Goal: Information Seeking & Learning: Learn about a topic

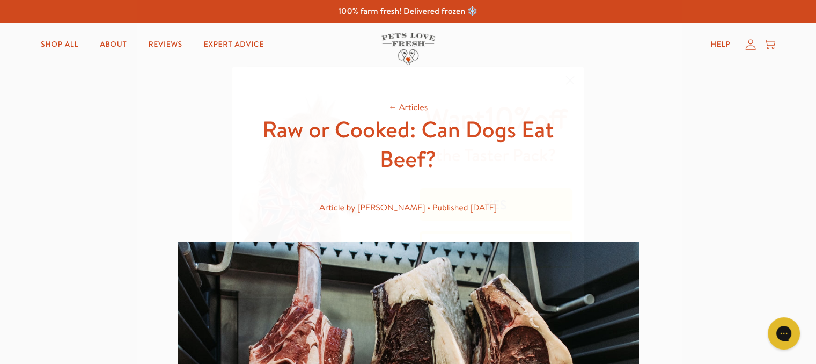
click at [566, 81] on circle "Close dialog" at bounding box center [570, 80] width 18 height 18
click at [236, 38] on link "Expert Advice" at bounding box center [233, 44] width 77 height 21
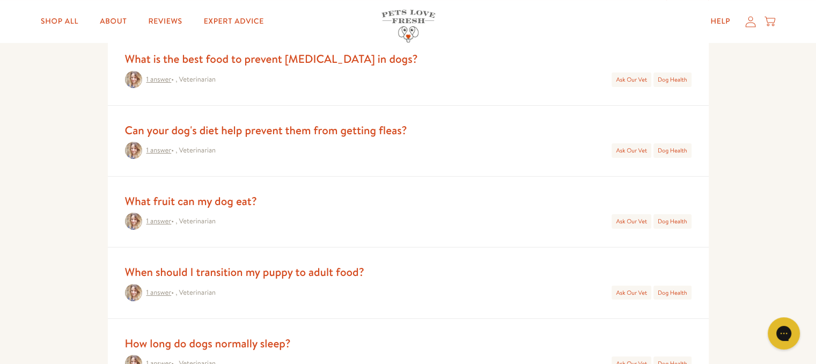
scroll to position [516, 0]
click at [217, 201] on link "What fruit can my dog eat?" at bounding box center [191, 200] width 132 height 16
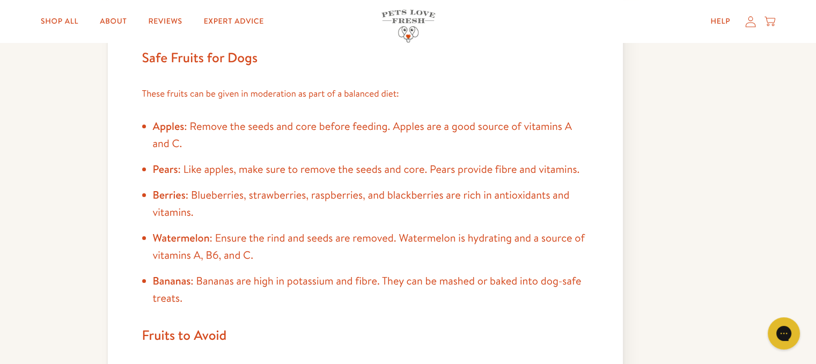
scroll to position [264, 0]
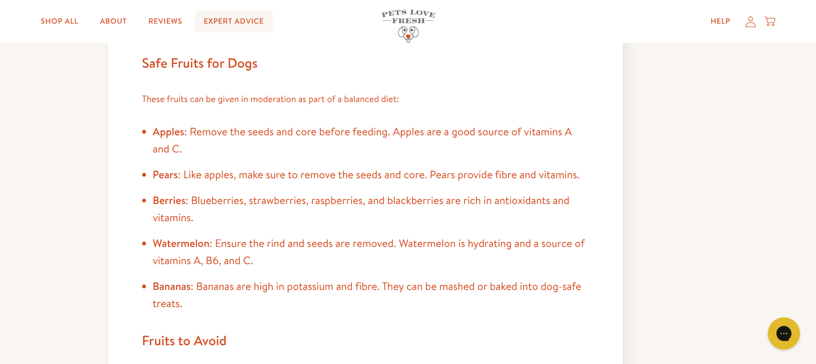
click at [221, 23] on link "Expert Advice" at bounding box center [233, 21] width 77 height 21
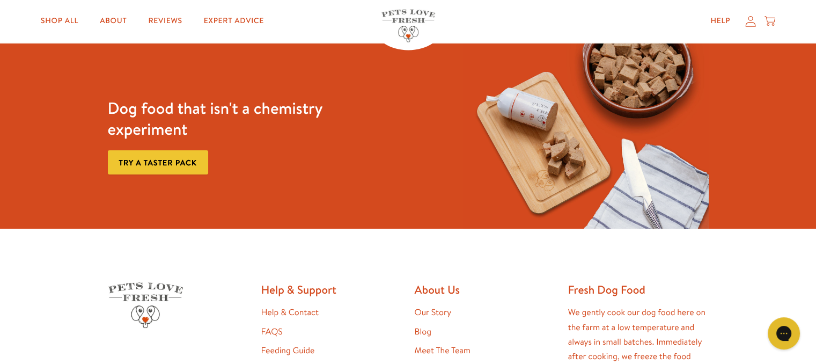
scroll to position [1705, 0]
